Goal: Register for event/course

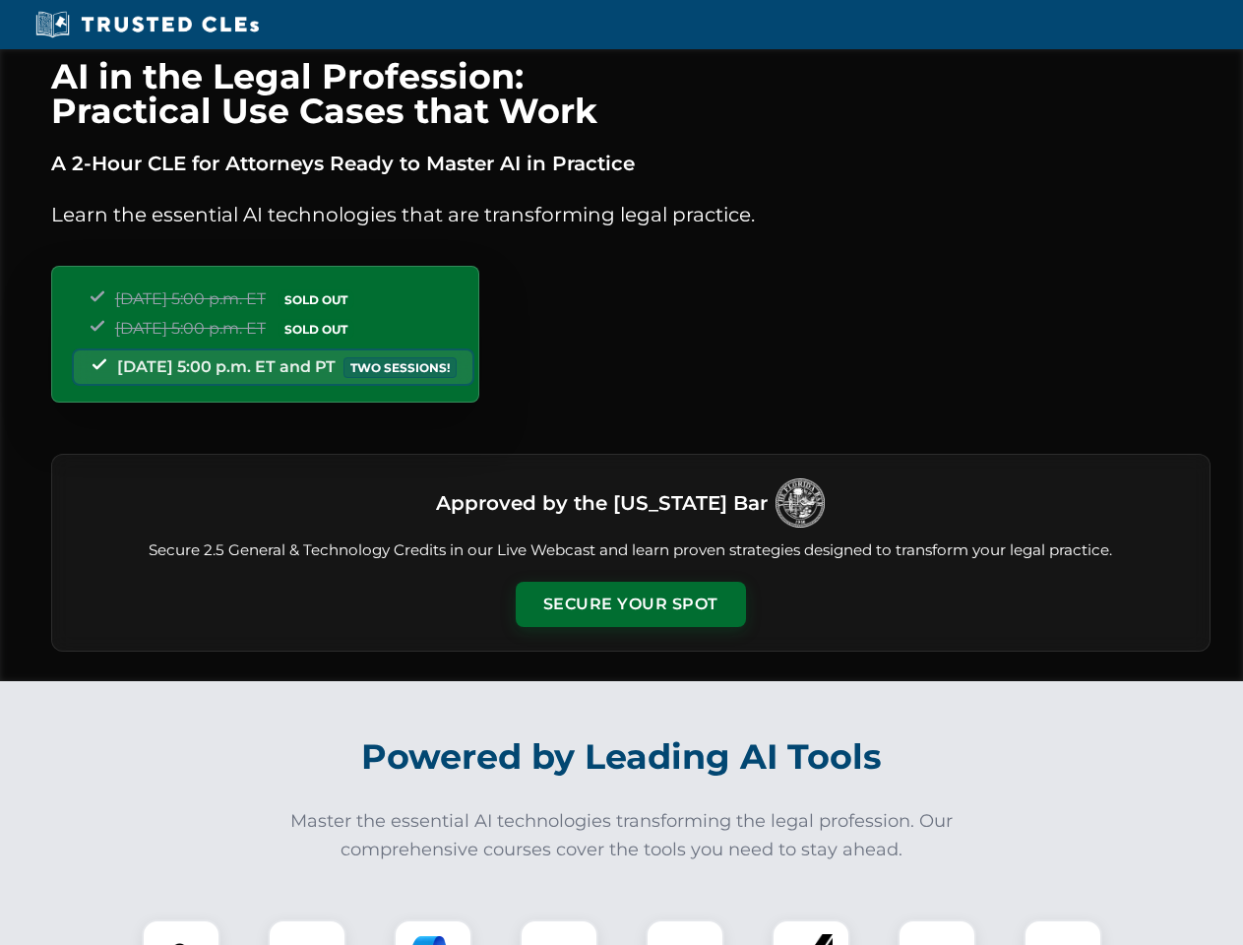
click at [630, 605] on button "Secure Your Spot" at bounding box center [631, 604] width 230 height 45
click at [181, 932] on img at bounding box center [181, 958] width 57 height 57
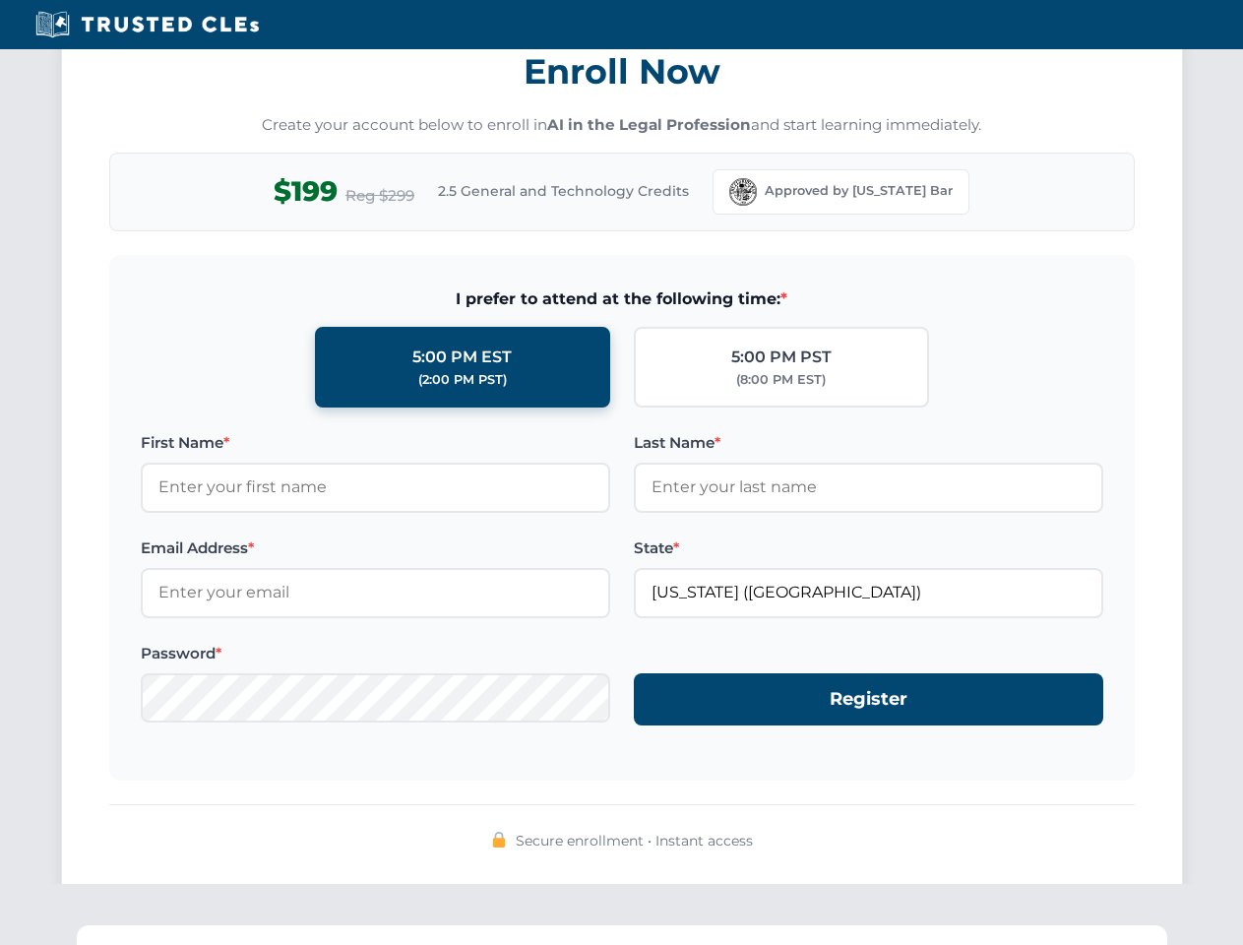
scroll to position [1933, 0]
